Goal: Information Seeking & Learning: Compare options

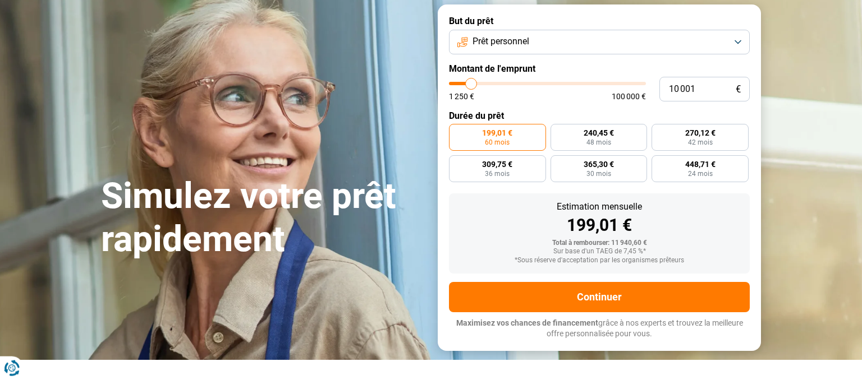
scroll to position [64, 0]
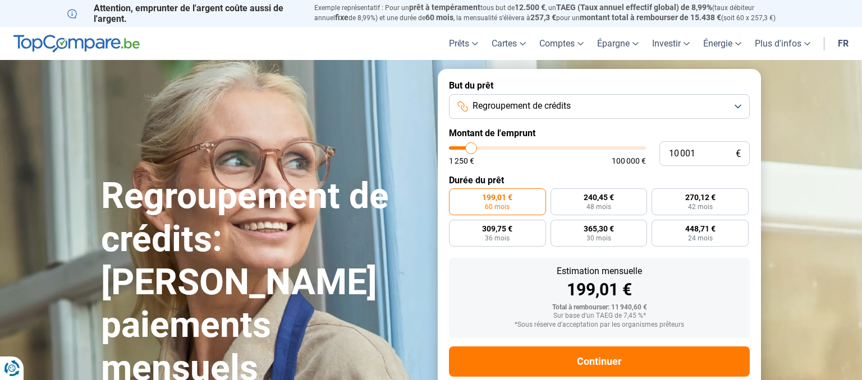
click at [499, 146] on div "10 001 € 1 250 € 100 000 €" at bounding box center [599, 153] width 301 height 25
type input "9 250"
type input "9250"
type input "9 500"
type input "9500"
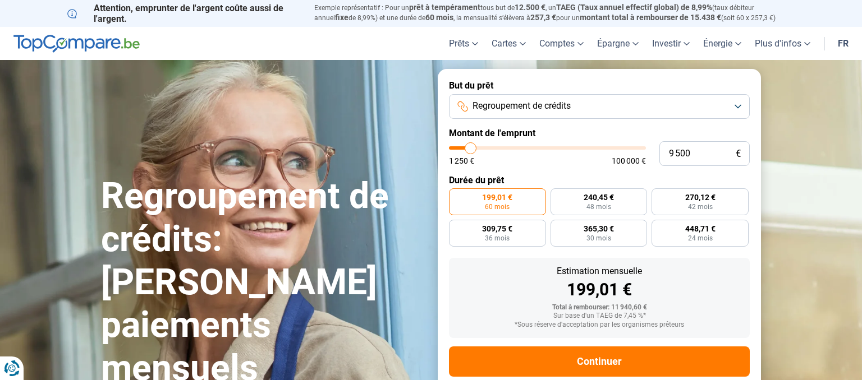
type input "9 750"
type input "9750"
type input "10 000"
type input "10000"
type input "10 250"
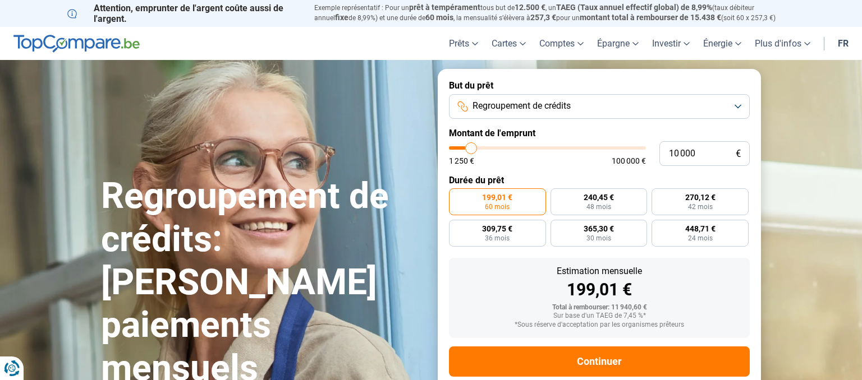
type input "10250"
type input "10 500"
type input "10500"
type input "10 750"
type input "10750"
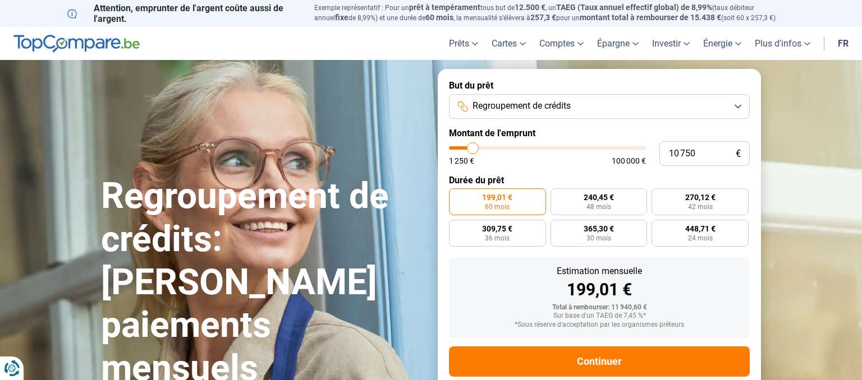
type input "11 000"
type input "11000"
type input "11 250"
type input "11250"
type input "11 500"
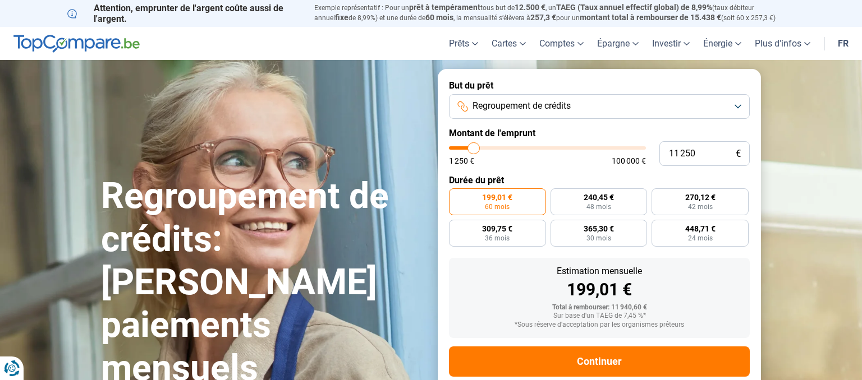
type input "11500"
type input "11 750"
type input "11750"
type input "12 000"
type input "12000"
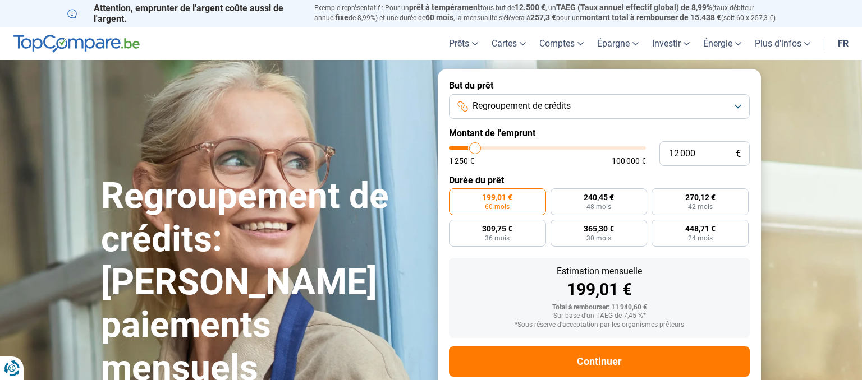
type input "12 250"
type input "12250"
type input "12 500"
type input "12500"
type input "12 750"
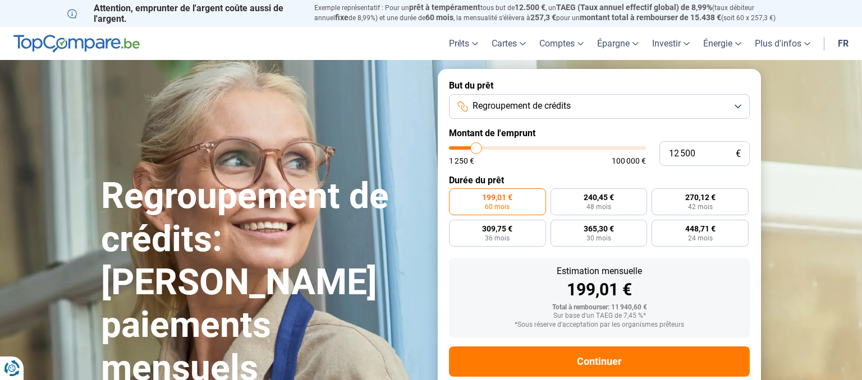
type input "12750"
type input "13 000"
type input "13000"
type input "13 250"
type input "13250"
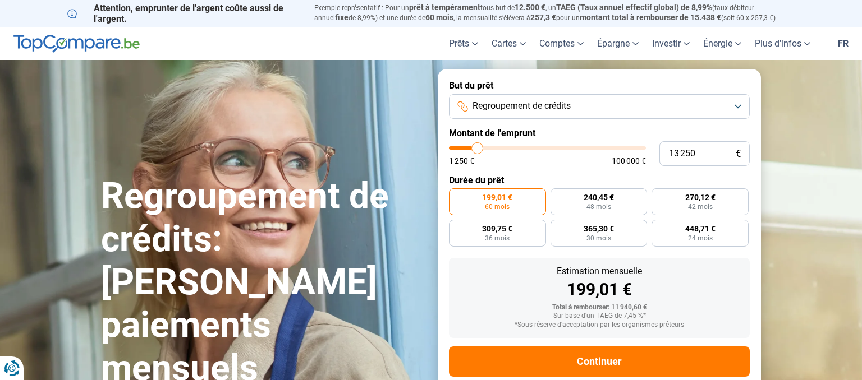
type input "13 500"
type input "13500"
type input "13 750"
type input "13750"
type input "14 000"
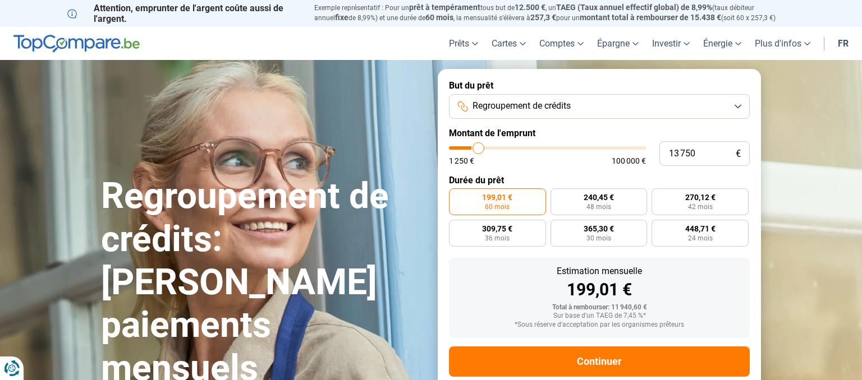
type input "14000"
type input "14 250"
type input "14250"
type input "14 500"
type input "14500"
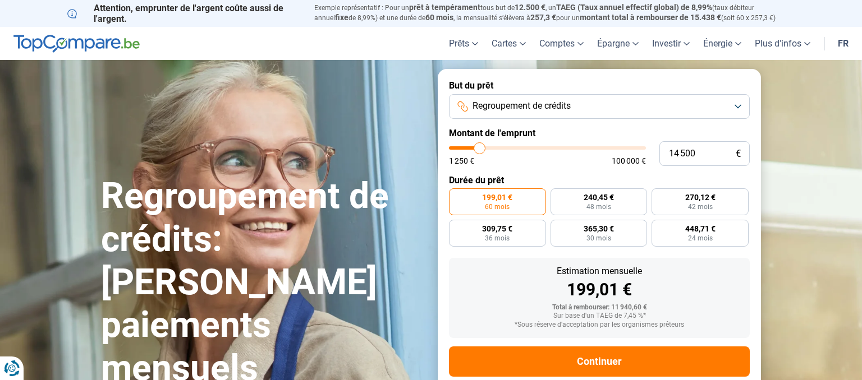
type input "14 750"
type input "14750"
type input "15 000"
type input "15000"
type input "15 250"
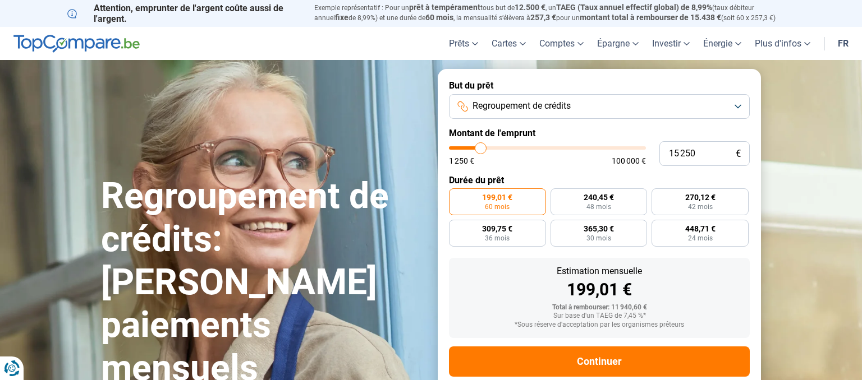
type input "15250"
type input "15 500"
type input "15500"
type input "15 750"
type input "15750"
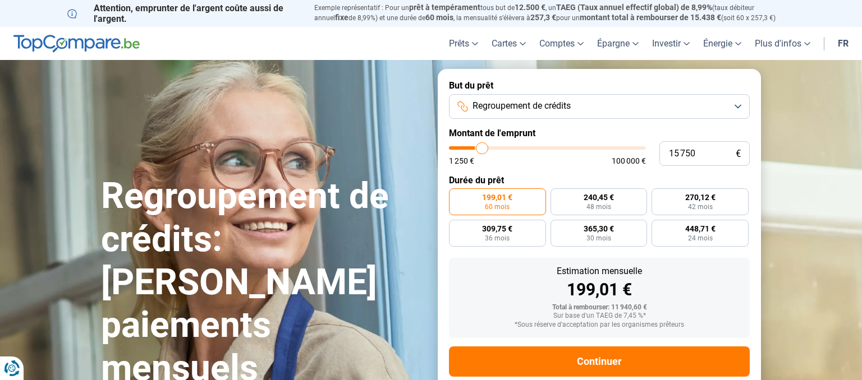
type input "16 000"
type input "16000"
type input "16 250"
type input "16250"
type input "16 500"
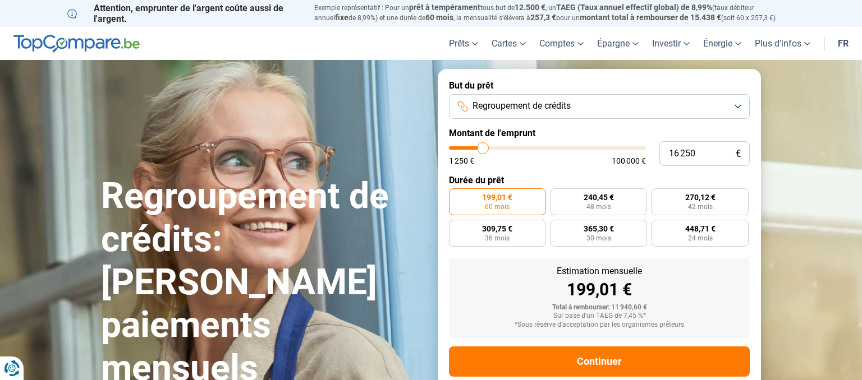
type input "16500"
type input "16 750"
type input "16750"
type input "17 000"
type input "17000"
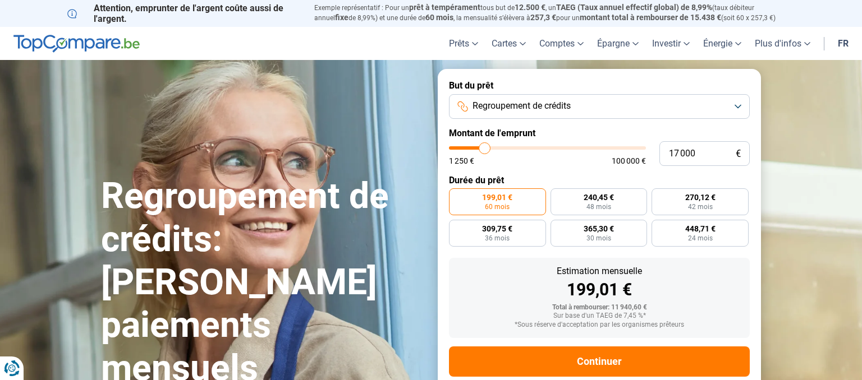
type input "17 250"
type input "17250"
type input "17 500"
type input "17500"
type input "17 750"
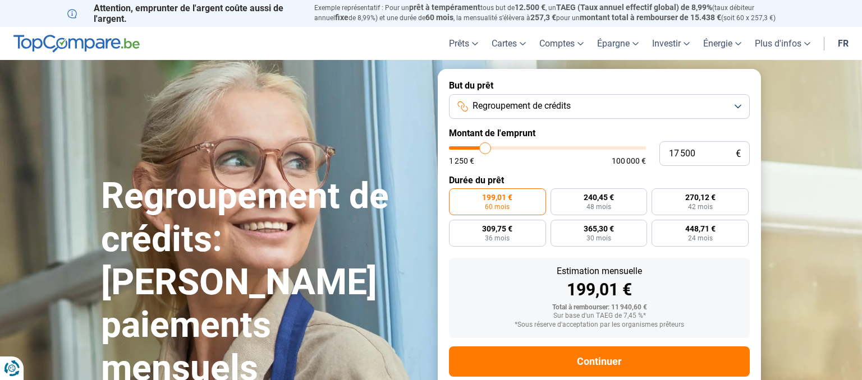
type input "17750"
type input "18 000"
type input "18000"
type input "18 250"
type input "18250"
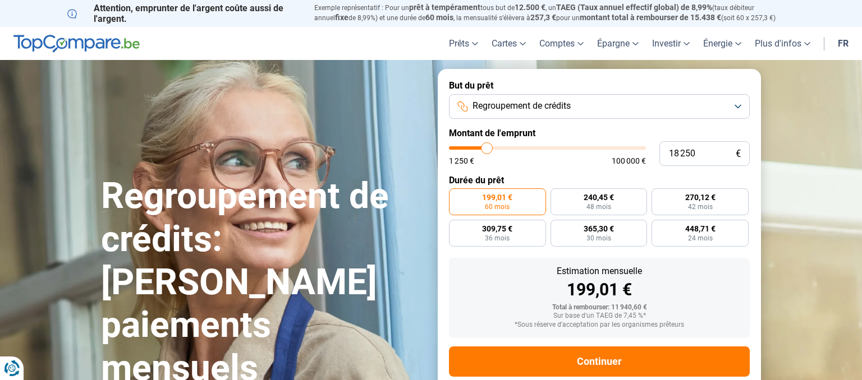
type input "18 500"
type input "18500"
type input "18 750"
type input "18750"
type input "19 000"
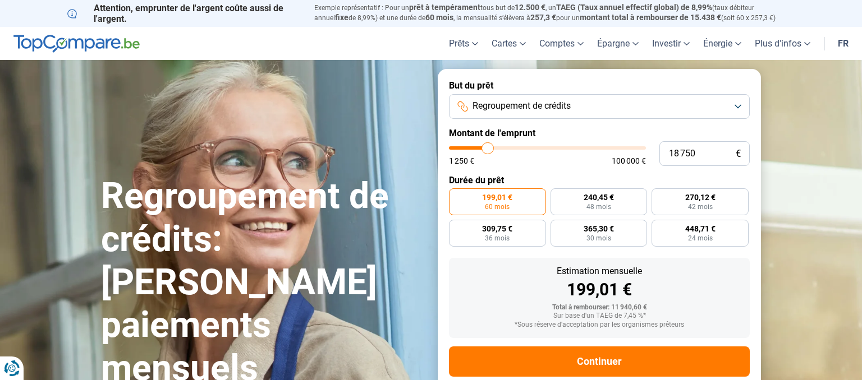
type input "19000"
type input "19 250"
type input "19250"
type input "19 500"
type input "19500"
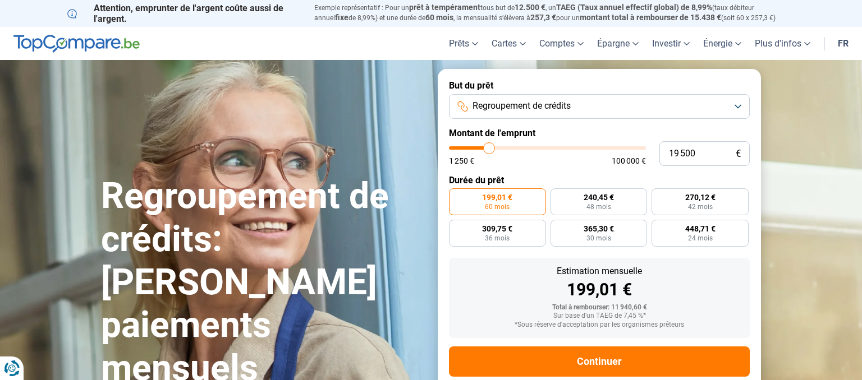
type input "19 750"
type input "19750"
type input "20 000"
type input "20000"
type input "20 250"
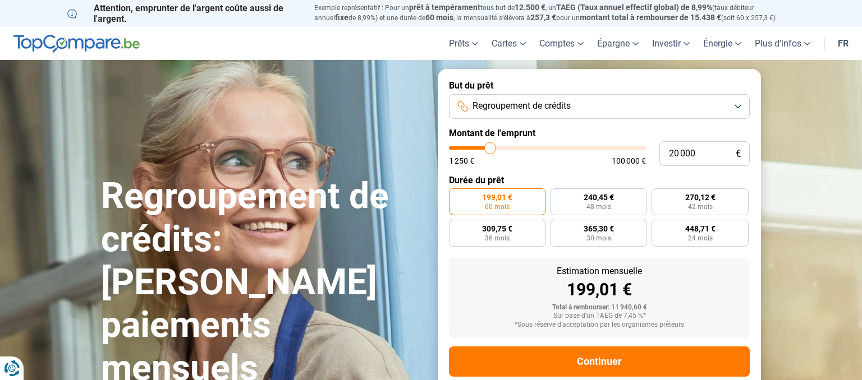
type input "20250"
type input "20 500"
type input "20500"
type input "20 750"
type input "20750"
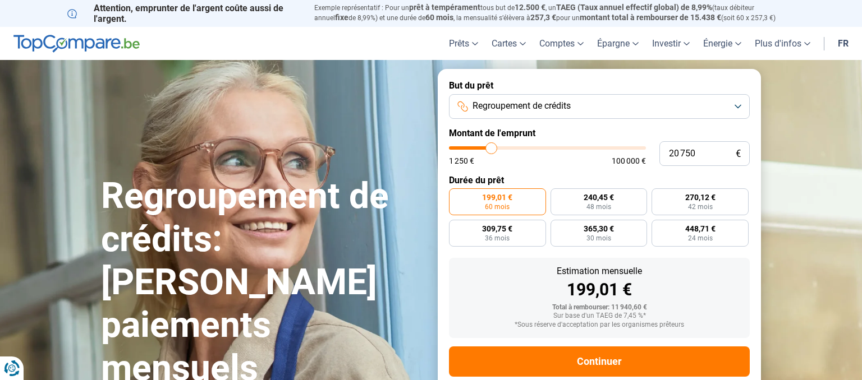
type input "21 000"
type input "21000"
type input "21 250"
type input "21250"
type input "21 500"
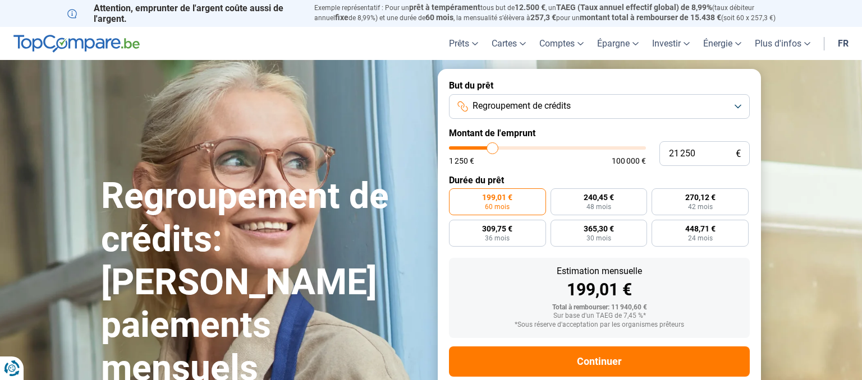
type input "21500"
type input "21 750"
type input "21750"
type input "22 000"
type input "22000"
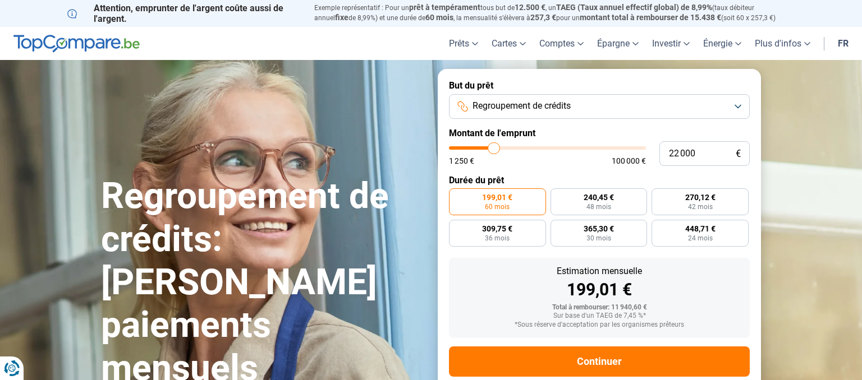
type input "21 750"
type input "21750"
type input "21 500"
type input "21500"
type input "21 250"
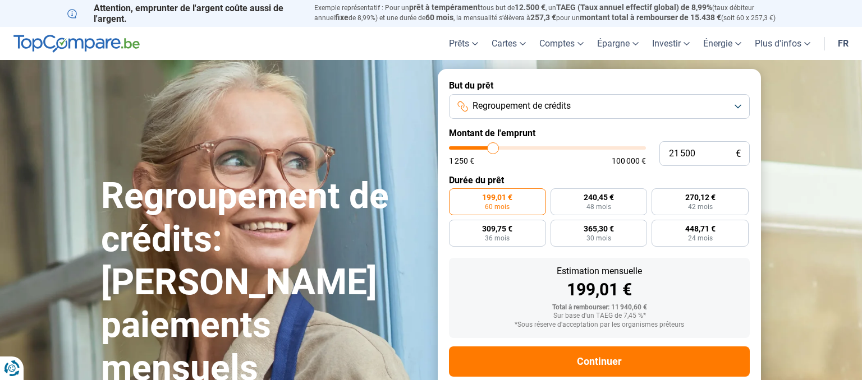
type input "21250"
type input "21 000"
type input "21000"
type input "20 750"
type input "20750"
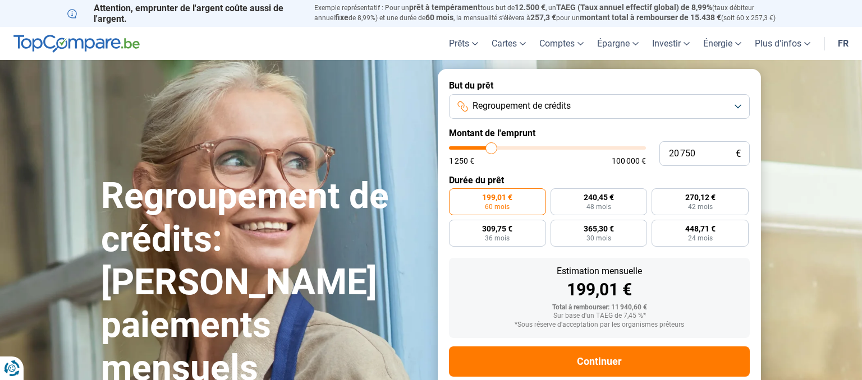
type input "20 500"
type input "20500"
type input "20 750"
type input "20750"
type input "21 000"
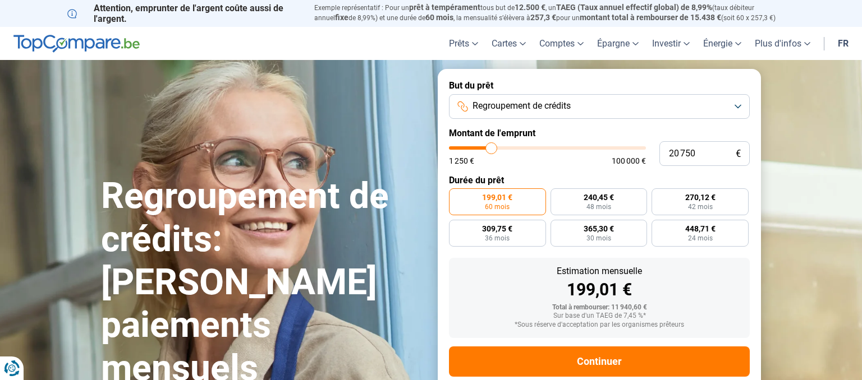
type input "21000"
type input "21 250"
type input "21250"
type input "21 500"
type input "21500"
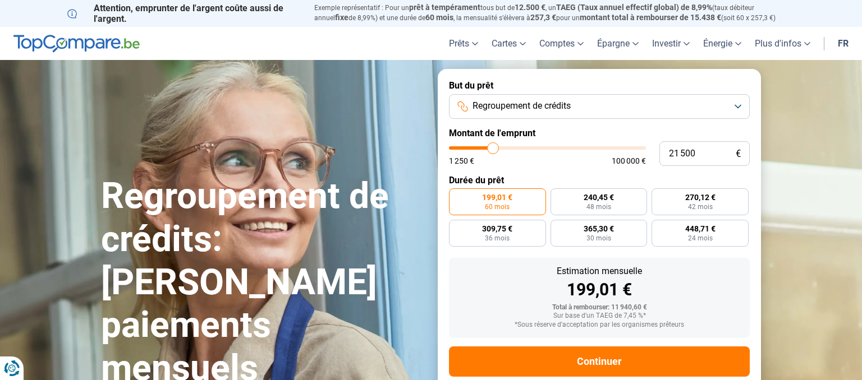
type input "21 750"
type input "21750"
type input "22 000"
type input "22000"
type input "22 250"
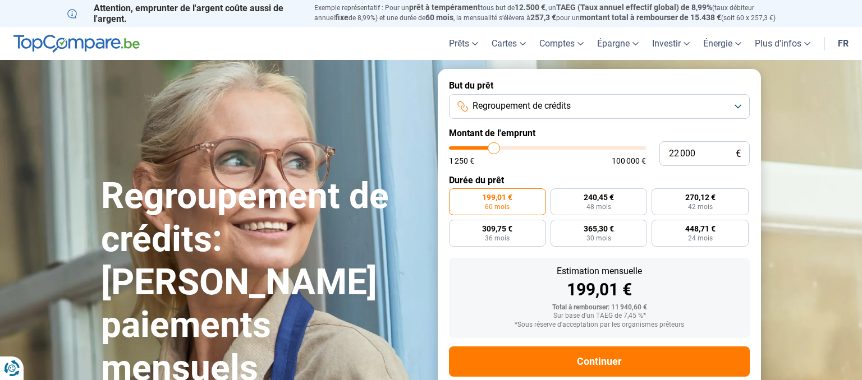
type input "22250"
type input "21 500"
type input "21500"
type input "20 250"
type input "20250"
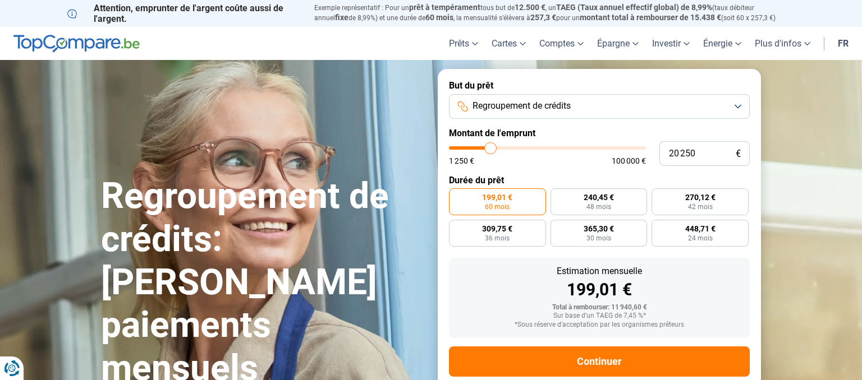
type input "19 000"
type input "19000"
type input "20 000"
type input "20000"
type input "21 000"
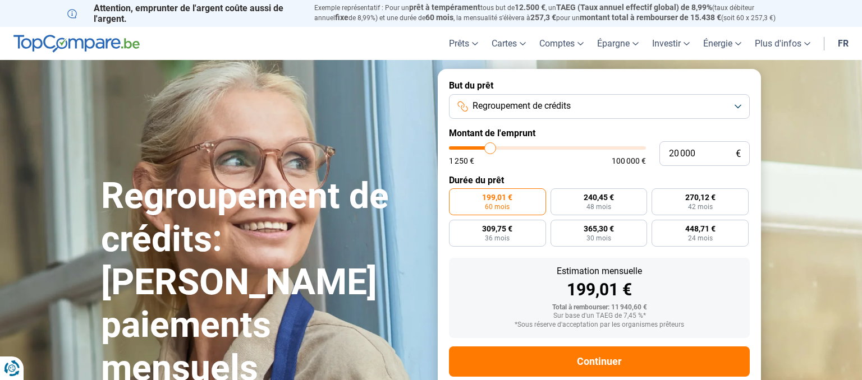
type input "21000"
type input "20 000"
type input "20000"
type input "21 000"
type input "21000"
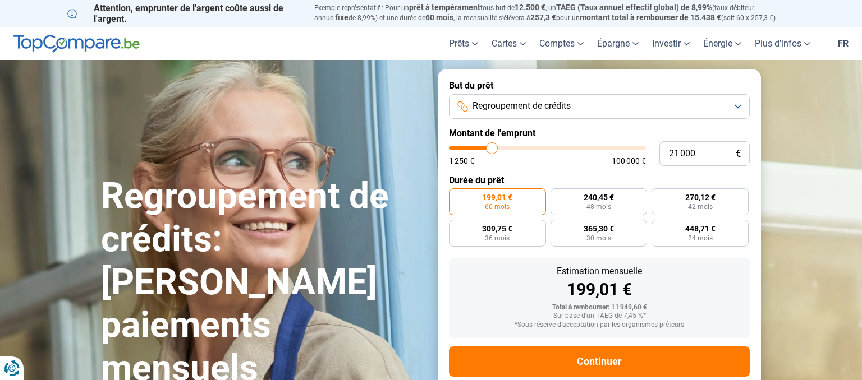
type input "22 250"
type input "22250"
type input "21 000"
type input "21000"
type input "22 000"
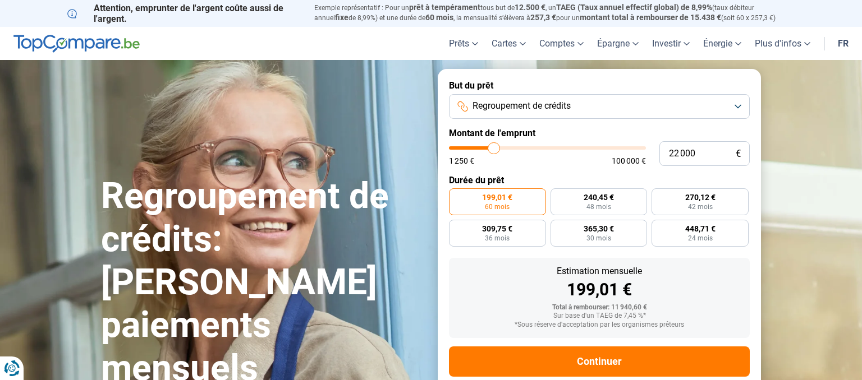
drag, startPoint x: 470, startPoint y: 149, endPoint x: 494, endPoint y: 145, distance: 23.9
type input "22000"
click at [494, 146] on input "range" at bounding box center [547, 147] width 197 height 3
radio input "false"
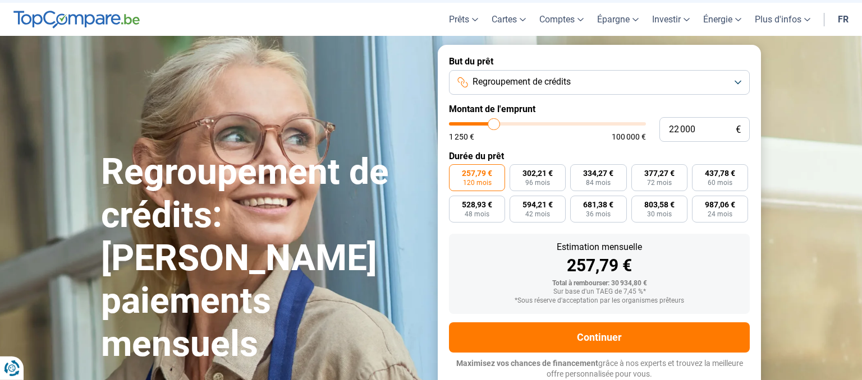
scroll to position [25, 0]
